Goal: Information Seeking & Learning: Learn about a topic

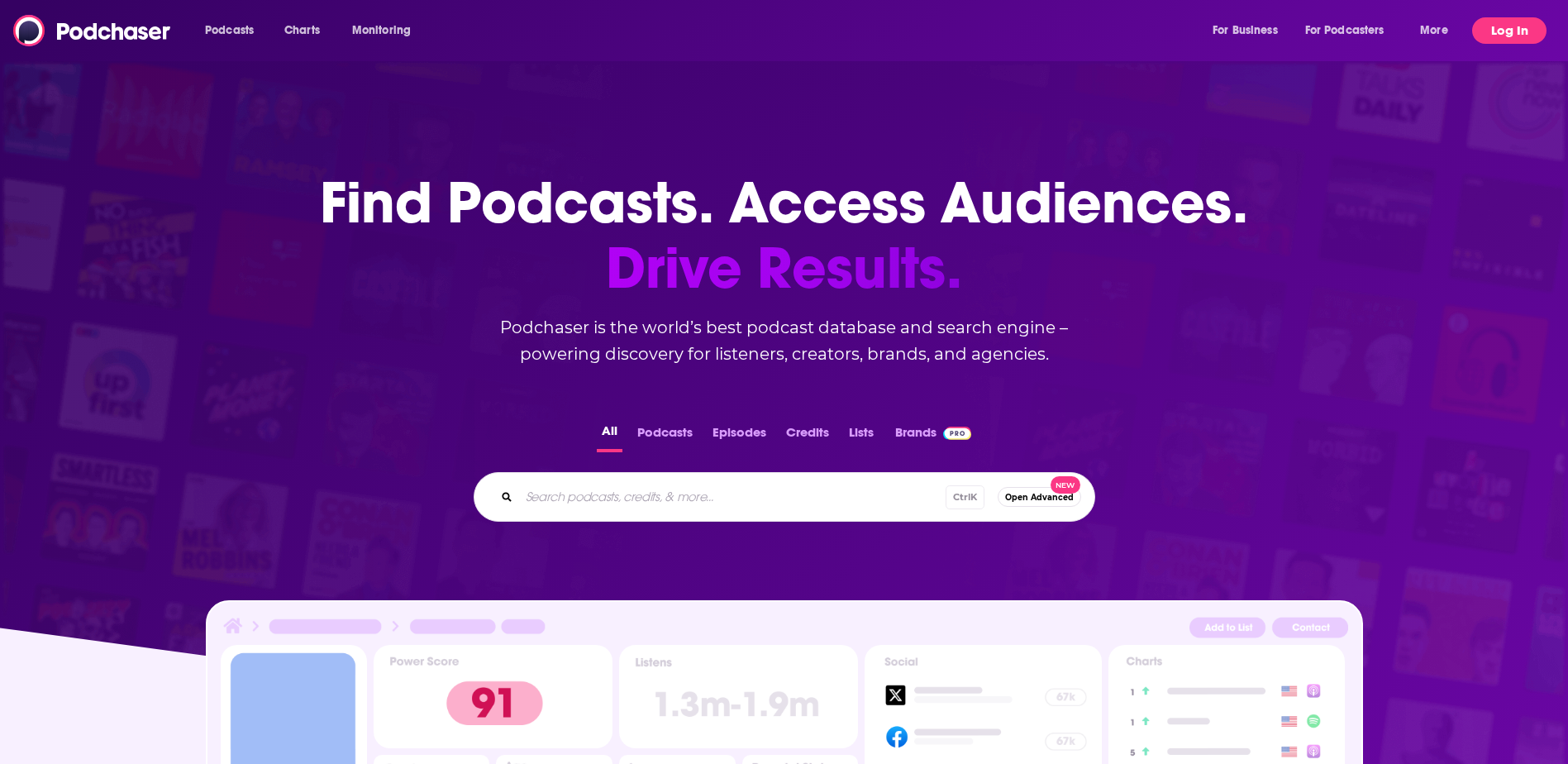
click at [1500, 32] on button "Log In" at bounding box center [1508, 30] width 74 height 26
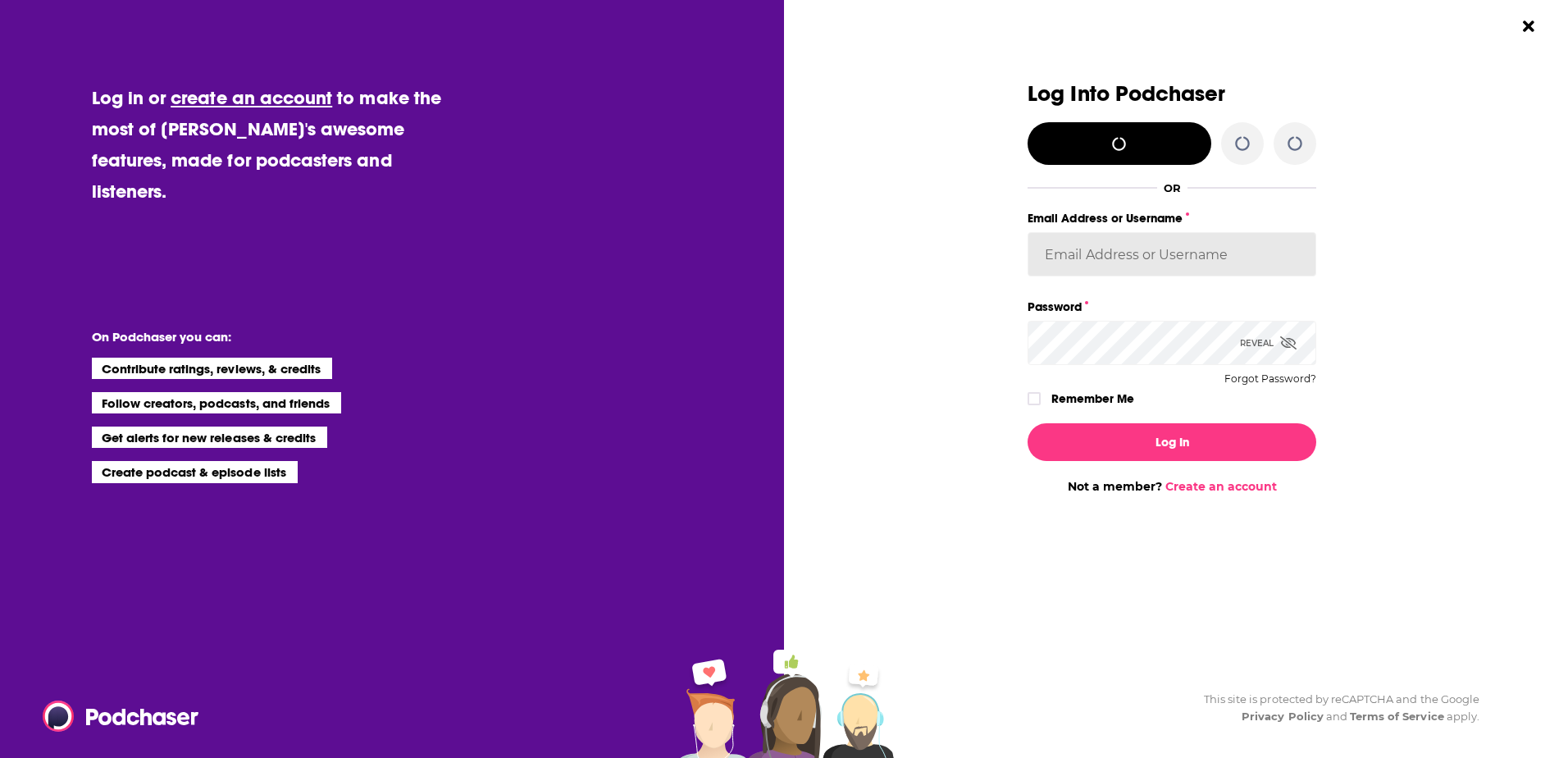
type input "[PERSON_NAME][EMAIL_ADDRESS][PERSON_NAME][DOMAIN_NAME]"
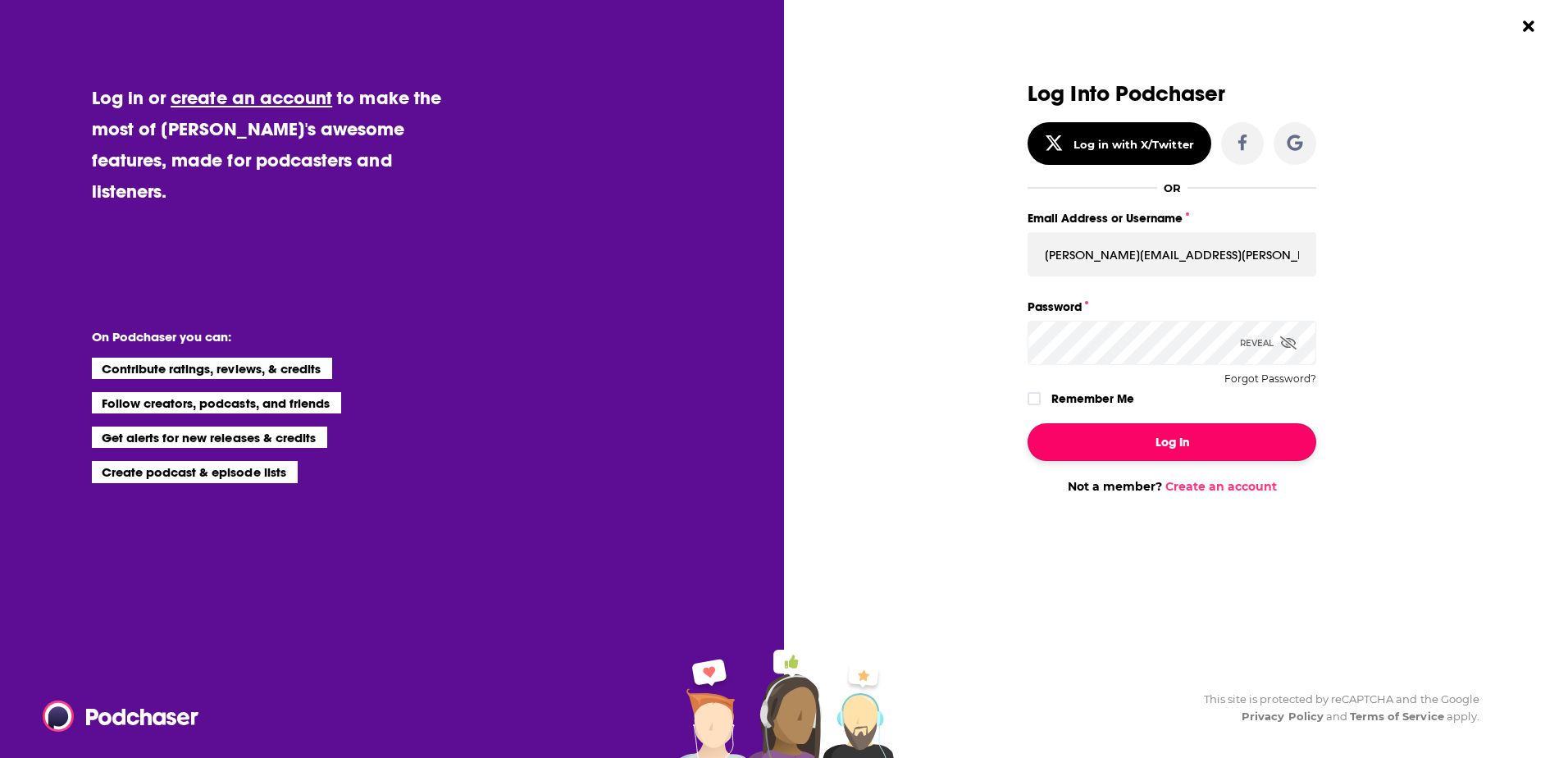
click at [1166, 449] on button "Log In" at bounding box center [1172, 442] width 289 height 38
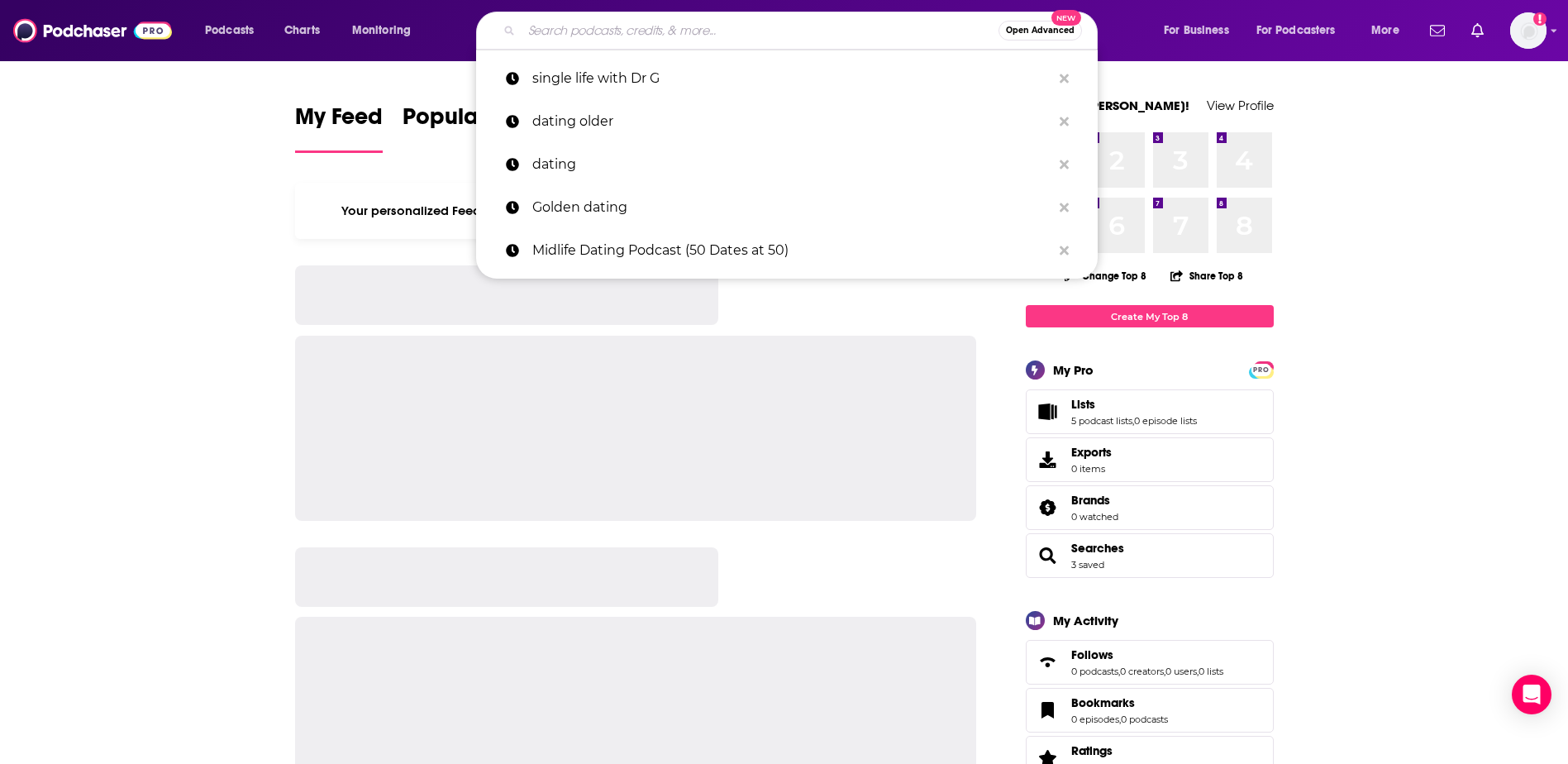
click at [623, 26] on input "Search podcasts, credits, & more..." at bounding box center [760, 30] width 477 height 26
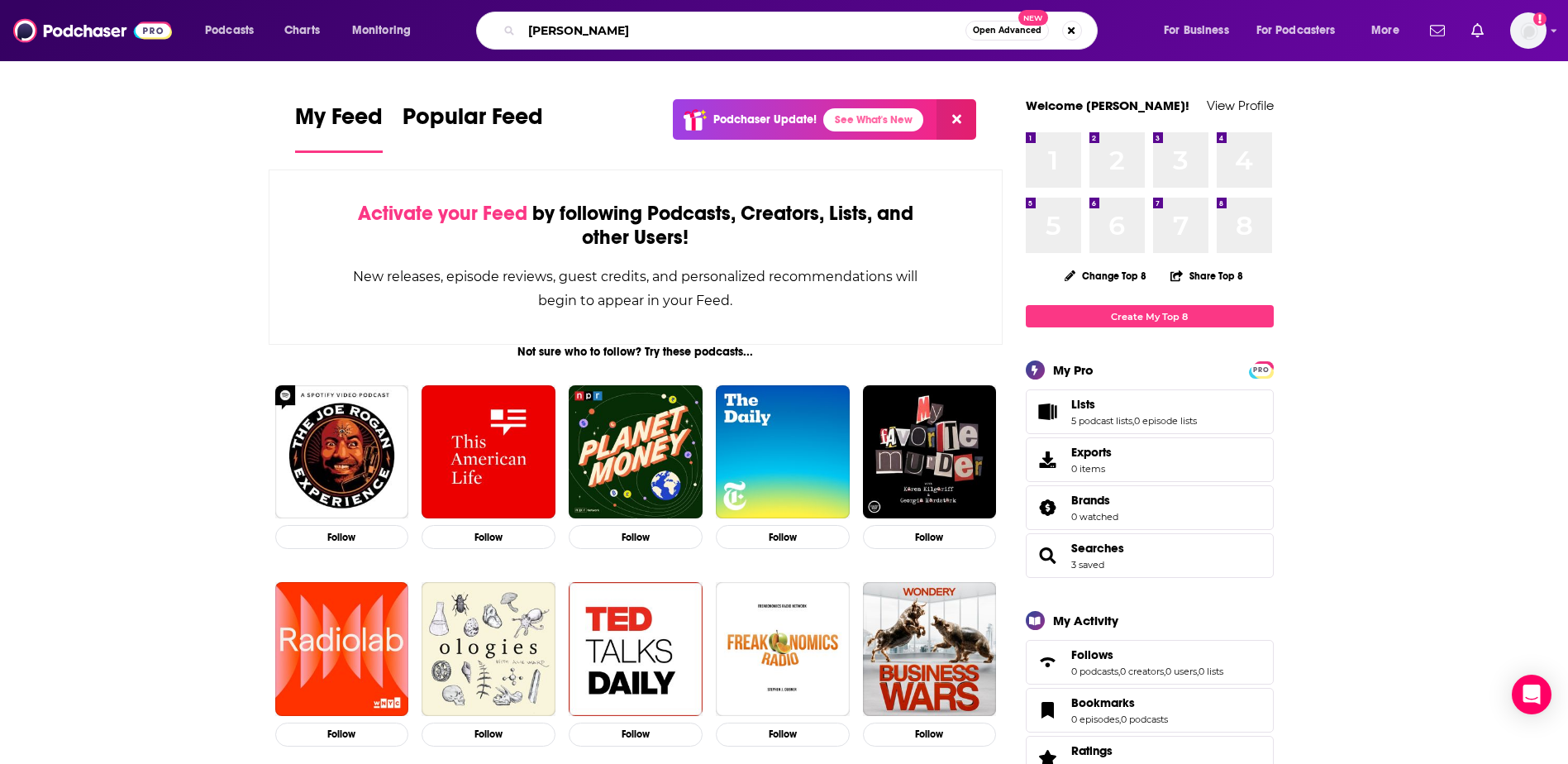
type input "[PERSON_NAME]"
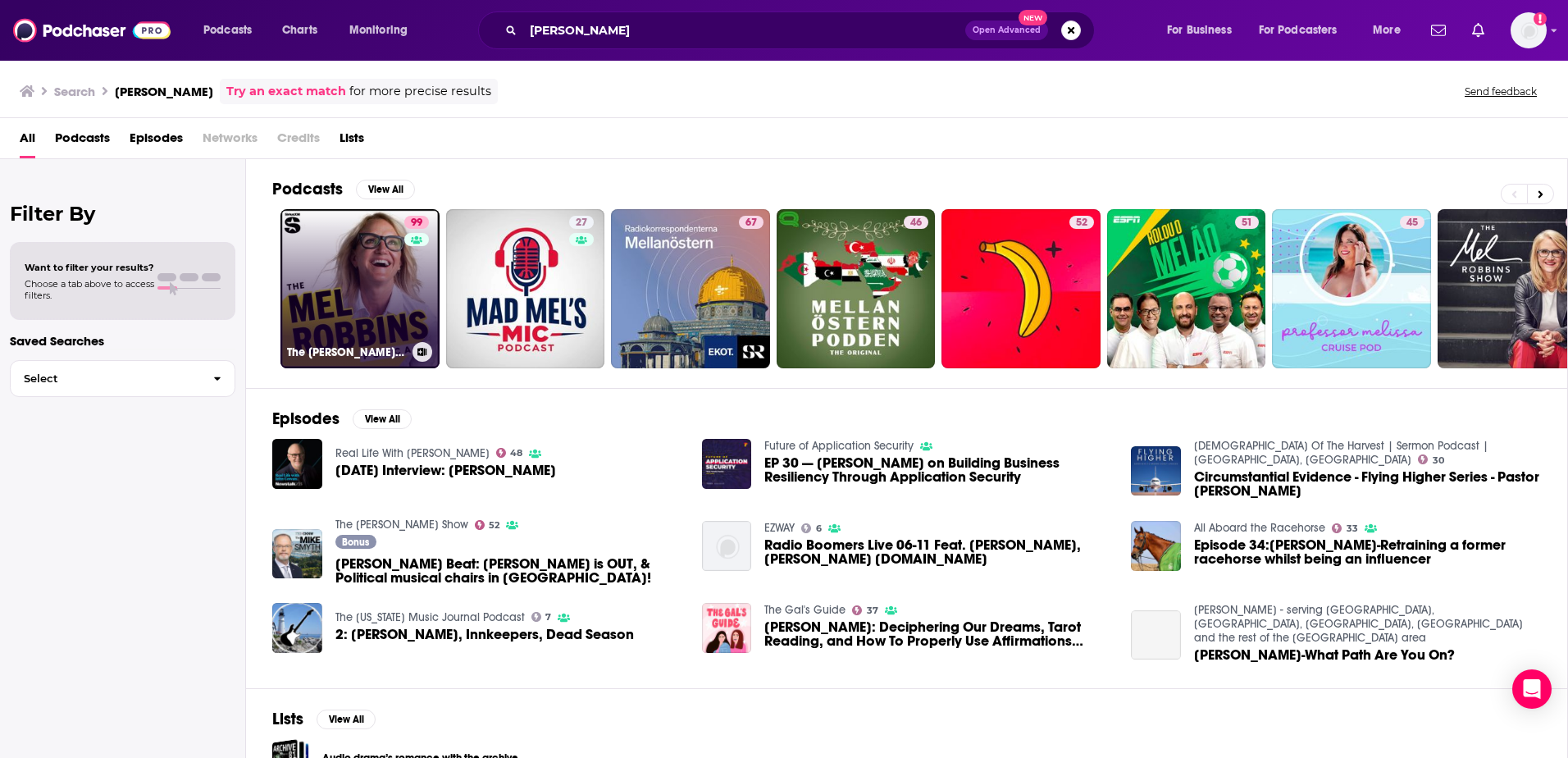
click at [346, 280] on link "99 The [PERSON_NAME] Podcast" at bounding box center [360, 288] width 159 height 159
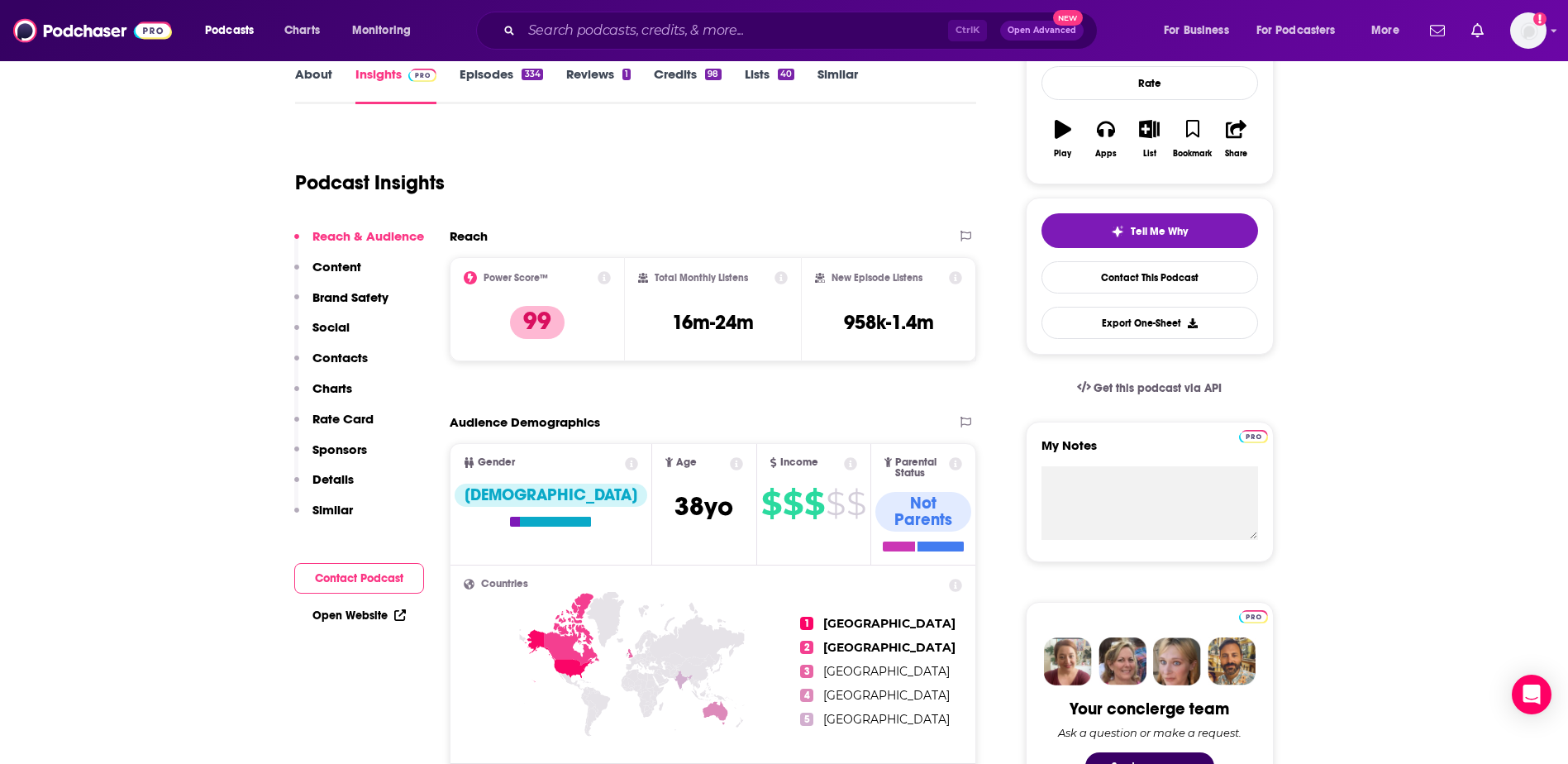
scroll to position [248, 0]
